Goal: Task Accomplishment & Management: Manage account settings

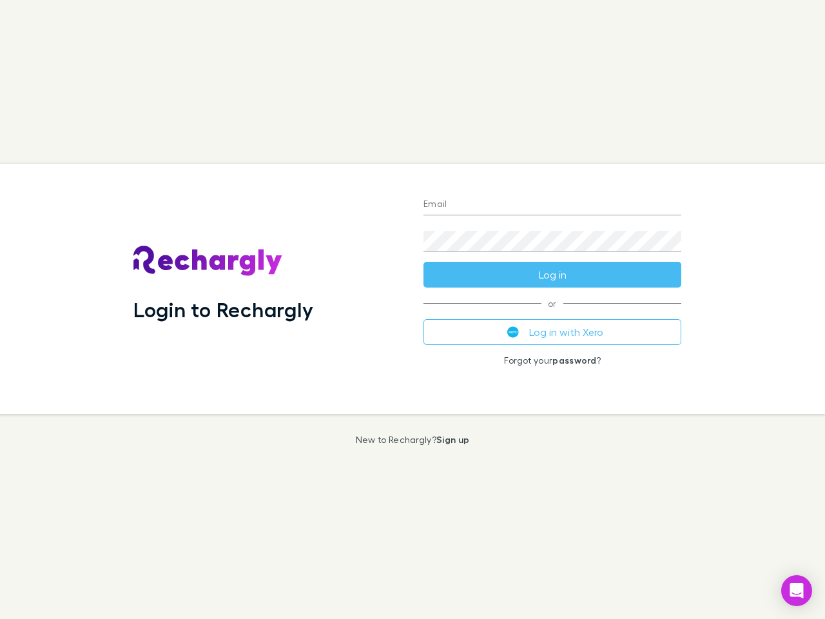
click at [412, 309] on div "Login to Rechargly" at bounding box center [268, 289] width 290 height 250
click at [552, 205] on input "Email" at bounding box center [552, 205] width 258 height 21
click at [552, 274] on button "Log in" at bounding box center [552, 275] width 258 height 26
click at [552, 332] on div "Email Password Log in or Log in with Xero Forgot your password ?" at bounding box center [552, 289] width 278 height 250
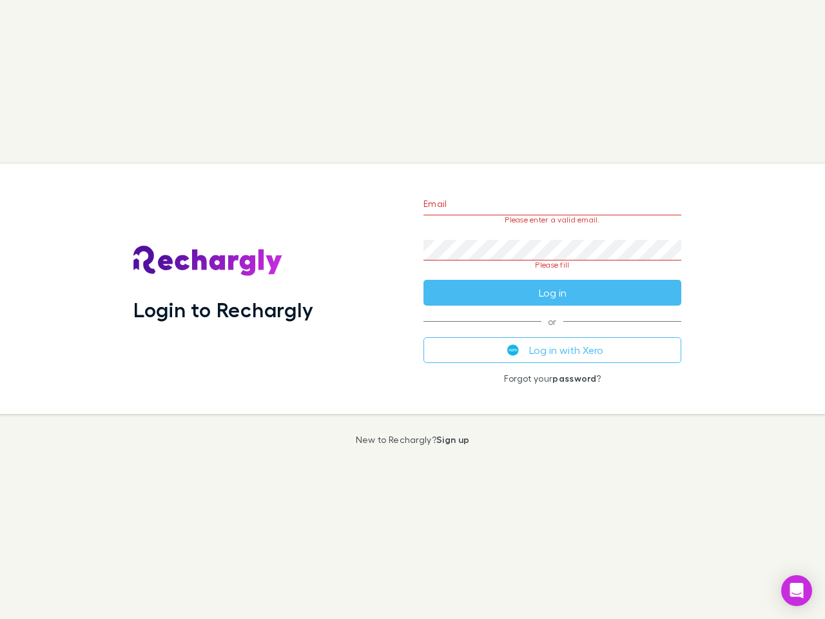
click at [796, 590] on icon "Open Intercom Messenger" at bounding box center [797, 589] width 14 height 15
